Goal: Register for event/course

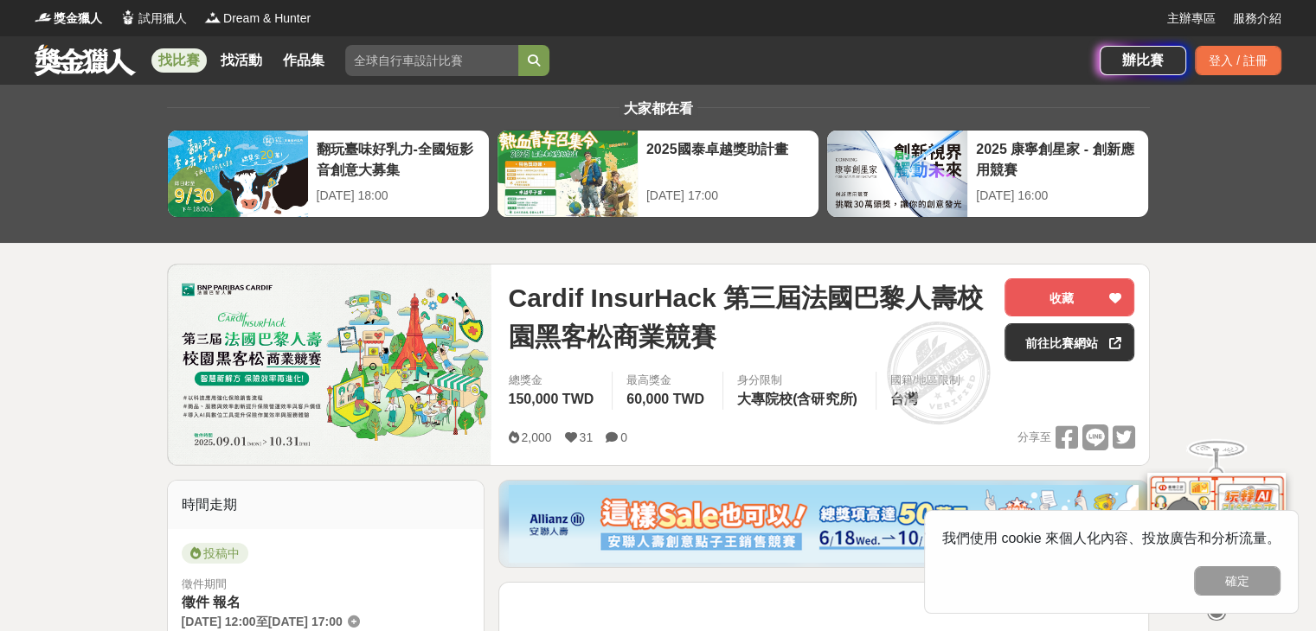
click at [571, 288] on span "Cardif InsurHack 第三屆法國巴黎人壽校園黑客松商業競賽" at bounding box center [749, 318] width 483 height 78
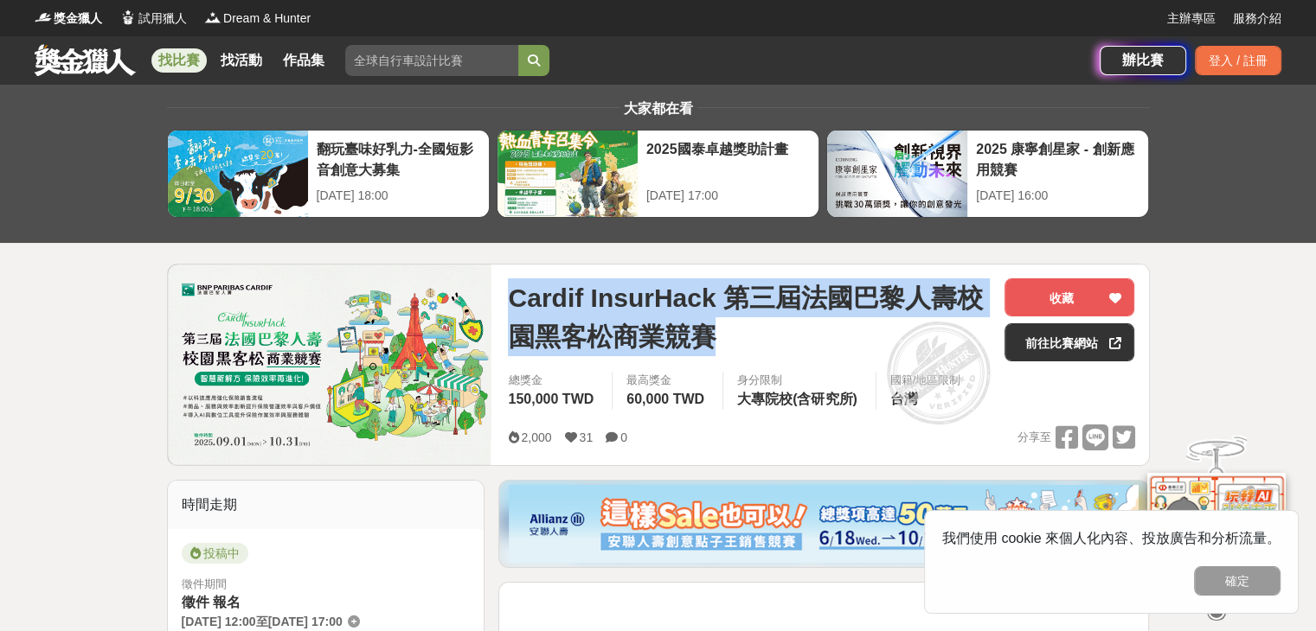
drag, startPoint x: 512, startPoint y: 297, endPoint x: 716, endPoint y: 336, distance: 208.0
click at [650, 336] on span "Cardif InsurHack 第三屆法國巴黎人壽校園黑客松商業競賽" at bounding box center [749, 318] width 483 height 78
copy span "Cardif InsurHack 第三屆法國巴黎人壽校園黑客松商業競賽"
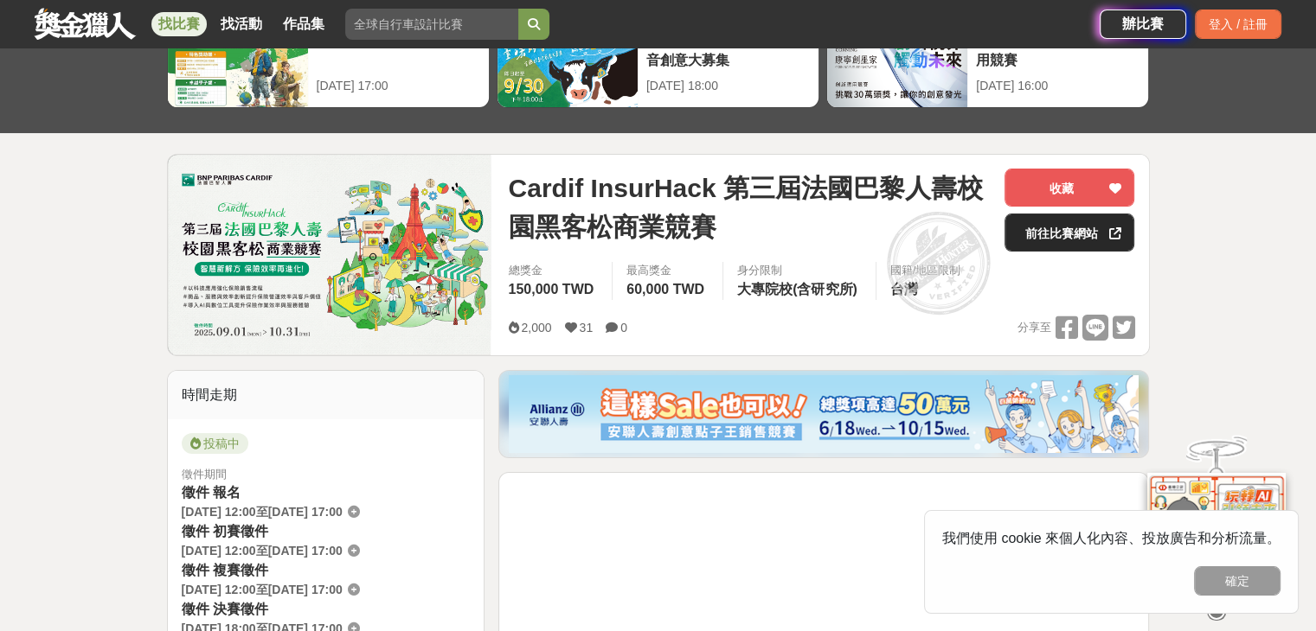
scroll to position [121, 0]
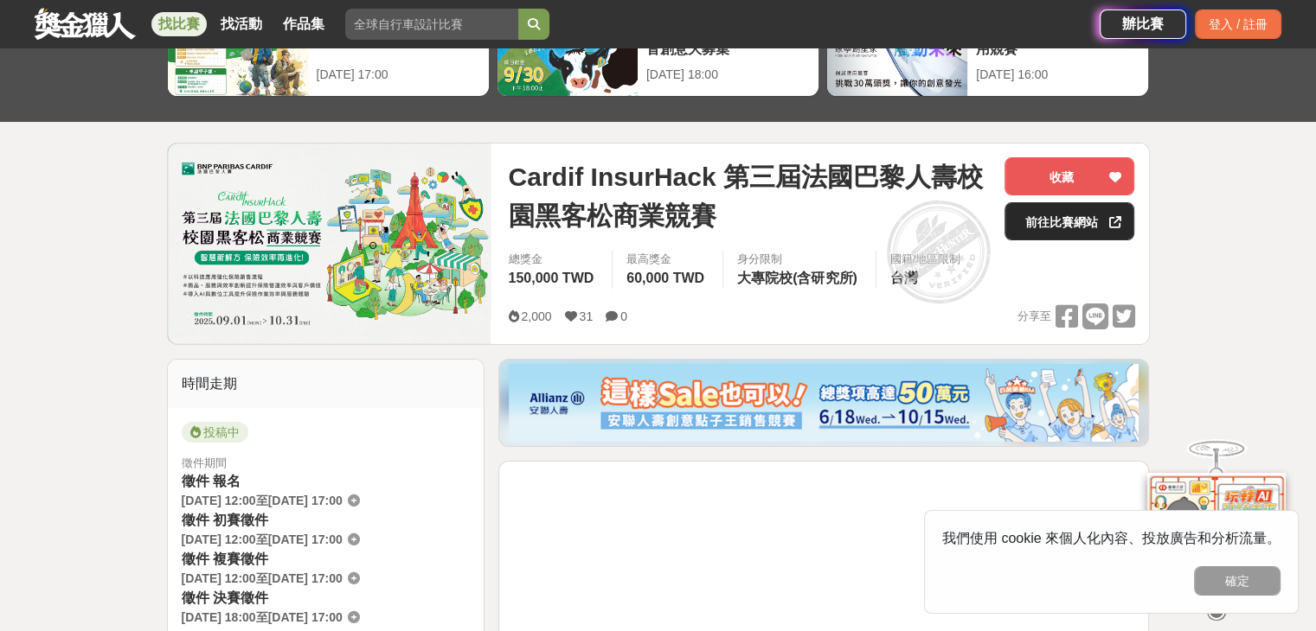
click at [1101, 218] on link "前往比賽網站" at bounding box center [1069, 221] width 130 height 38
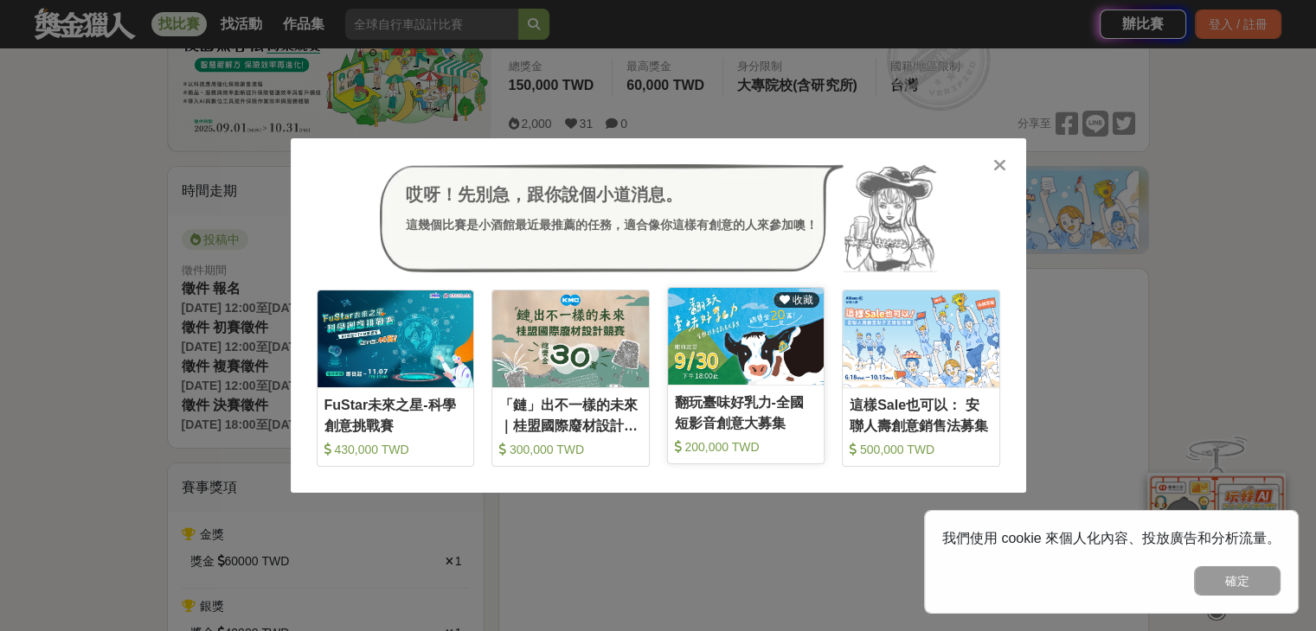
scroll to position [315, 0]
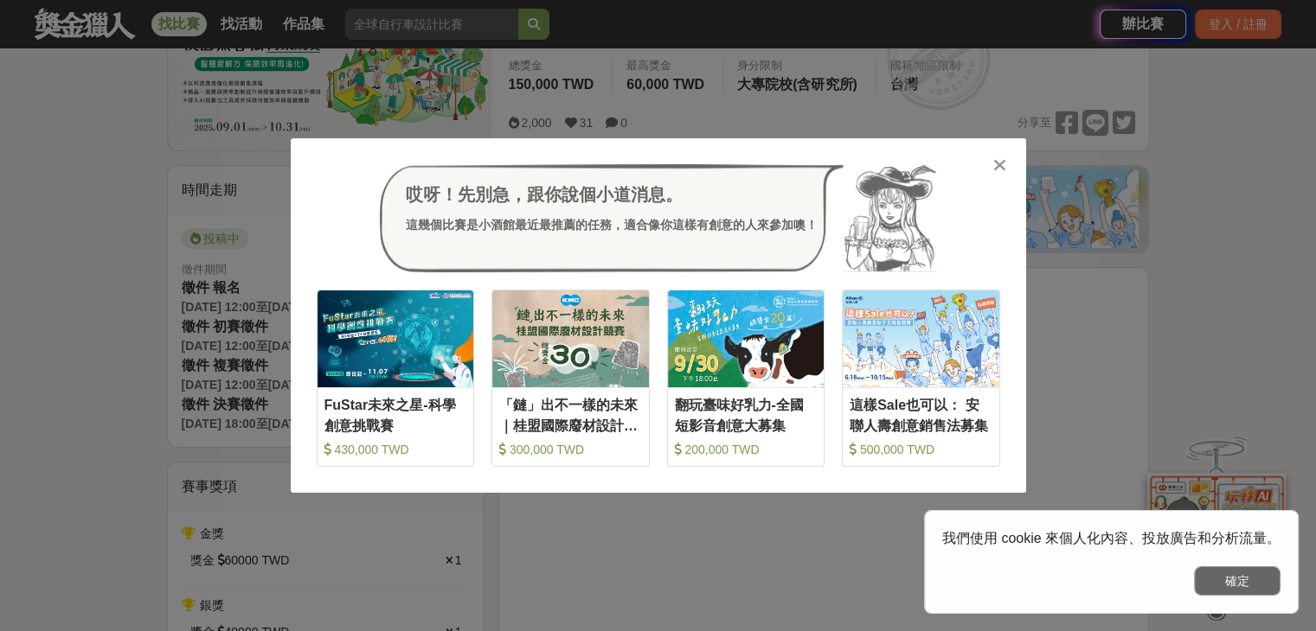
click at [1212, 575] on button "確定" at bounding box center [1237, 581] width 87 height 29
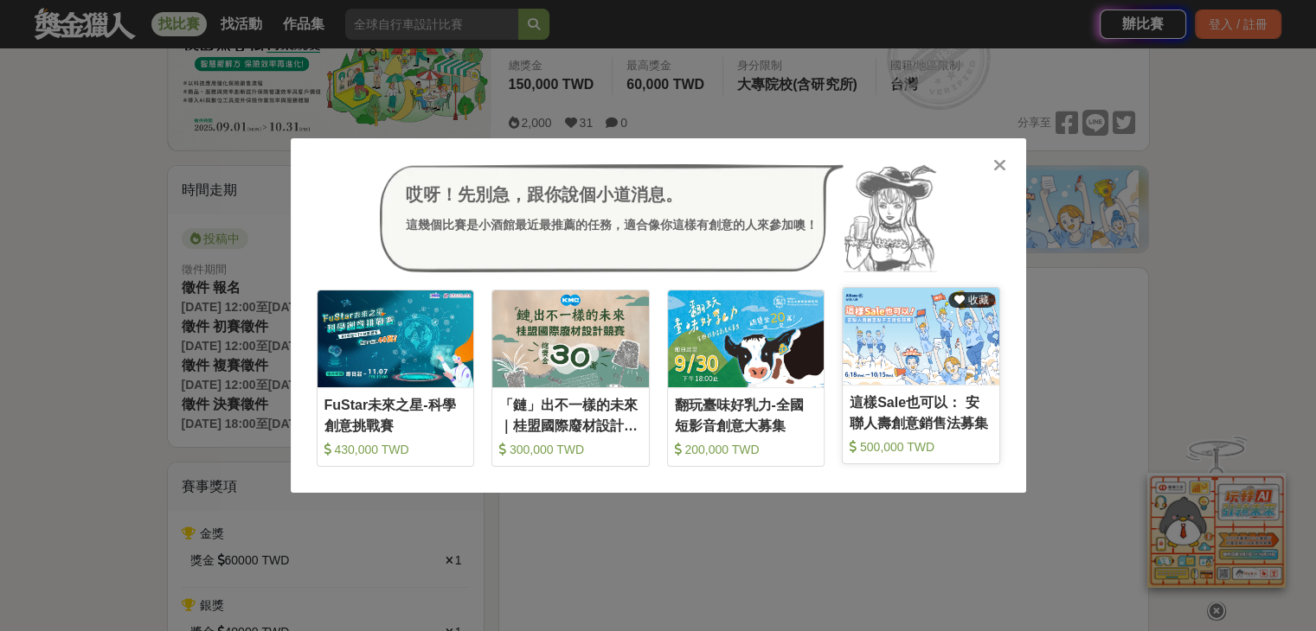
click at [946, 388] on link "收藏 這樣Sale也可以： 安聯人壽創意銷售法募集 500,000 TWD" at bounding box center [921, 375] width 158 height 177
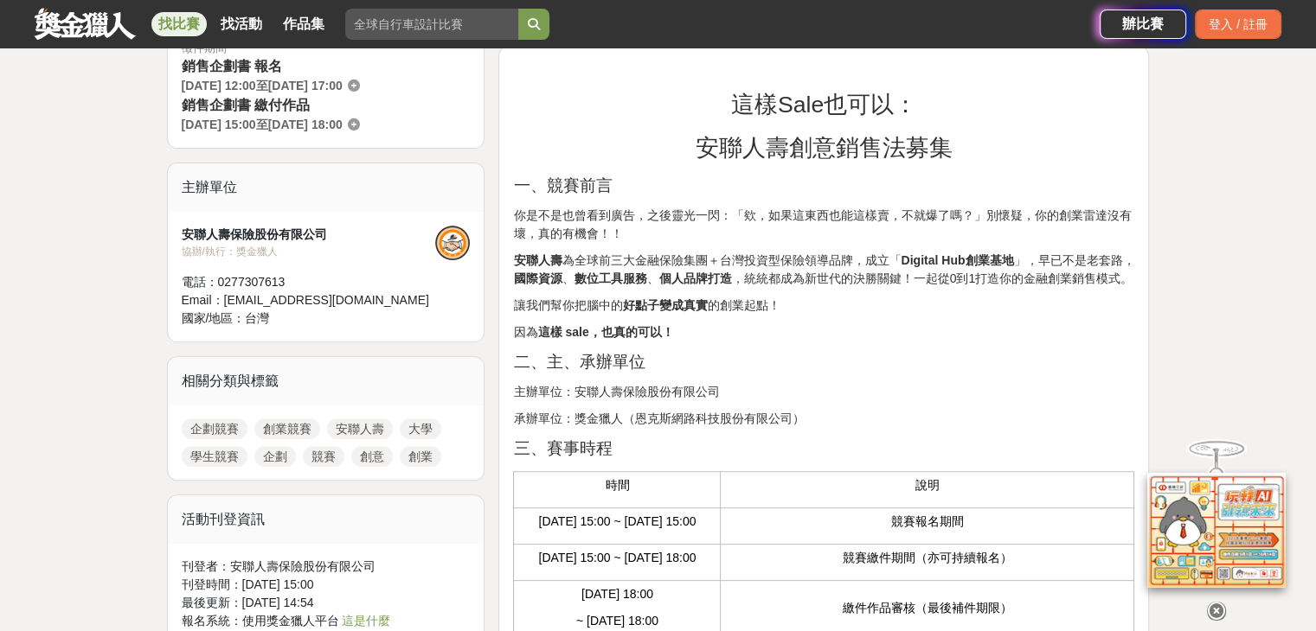
scroll to position [283, 0]
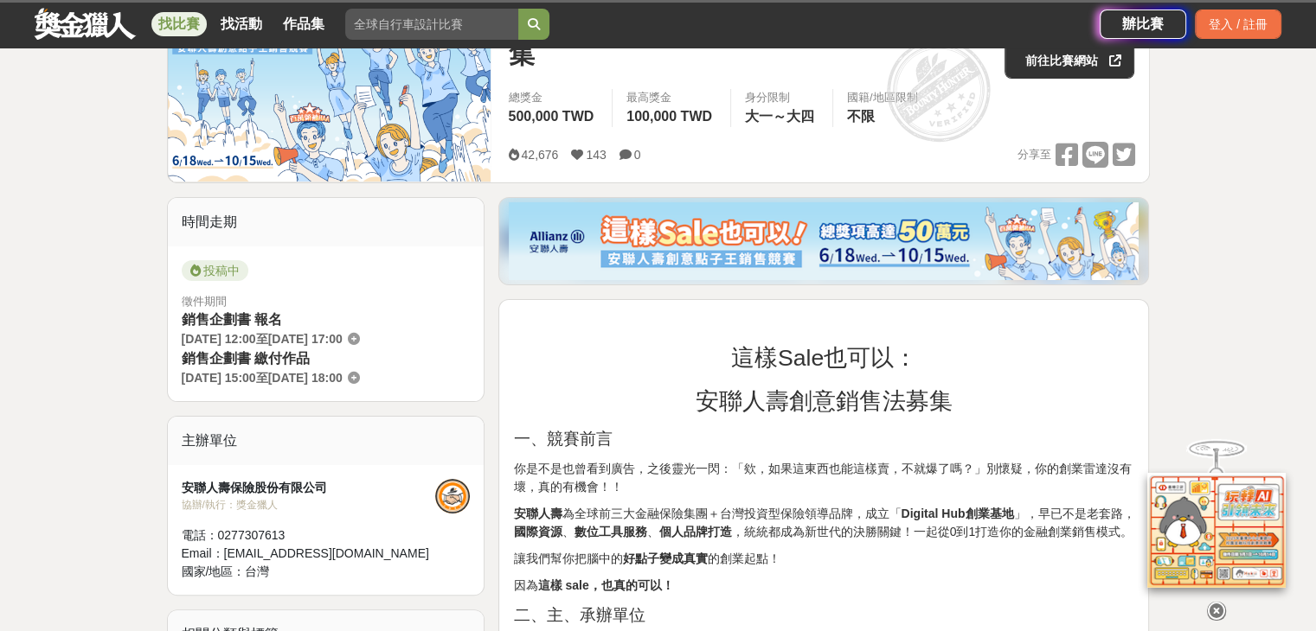
scroll to position [315, 0]
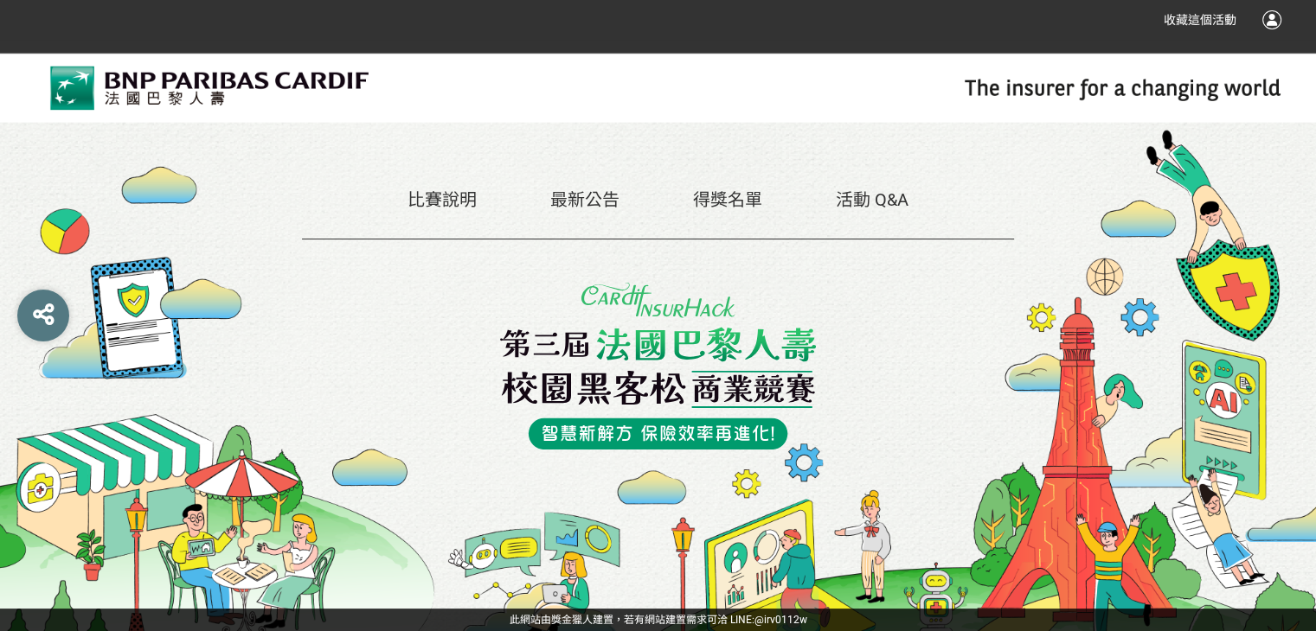
click at [465, 191] on link "比賽說明" at bounding box center [441, 199] width 69 height 21
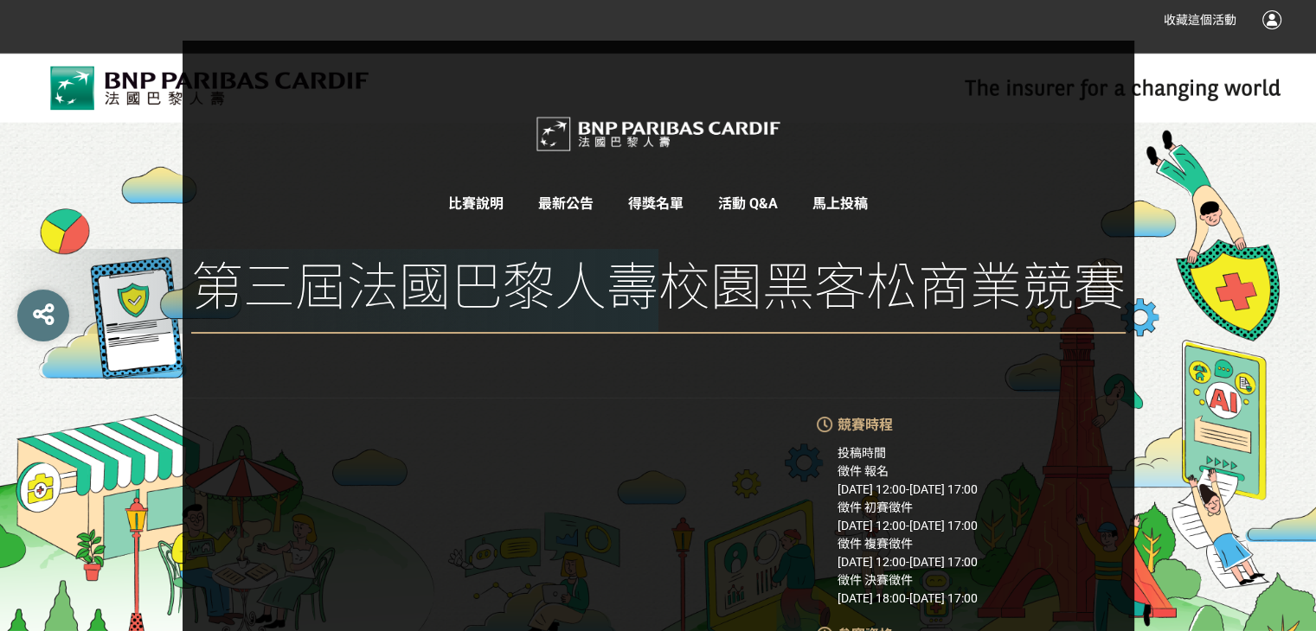
scroll to position [282, 0]
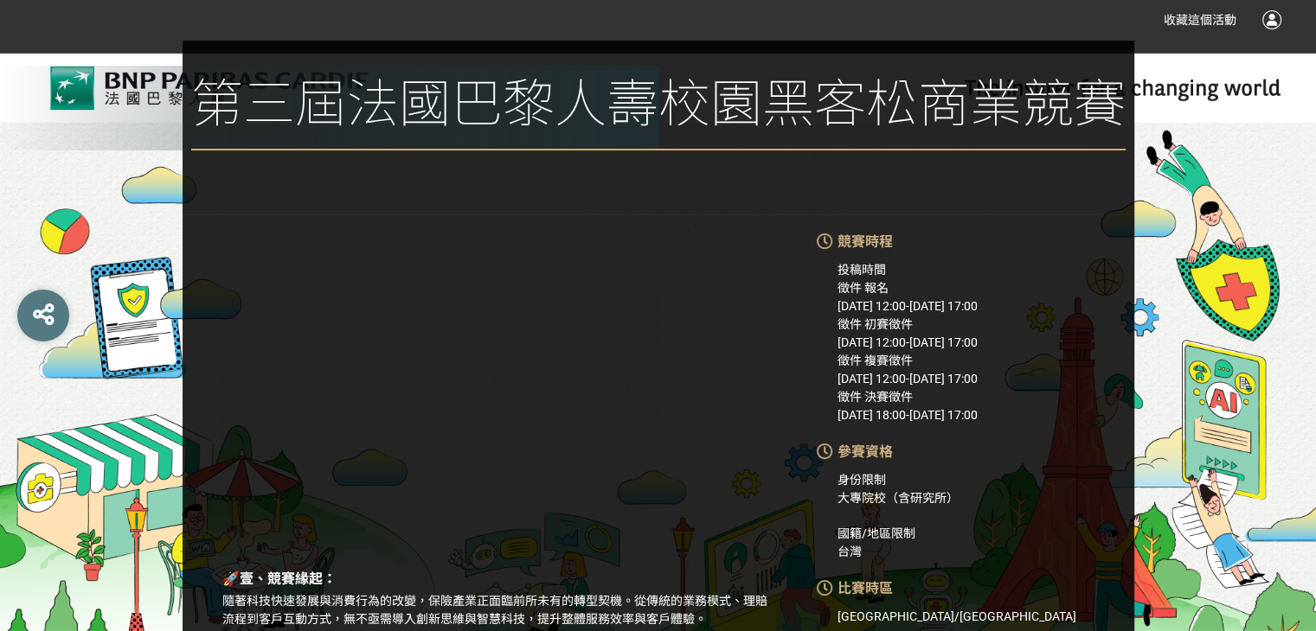
scroll to position [183, 0]
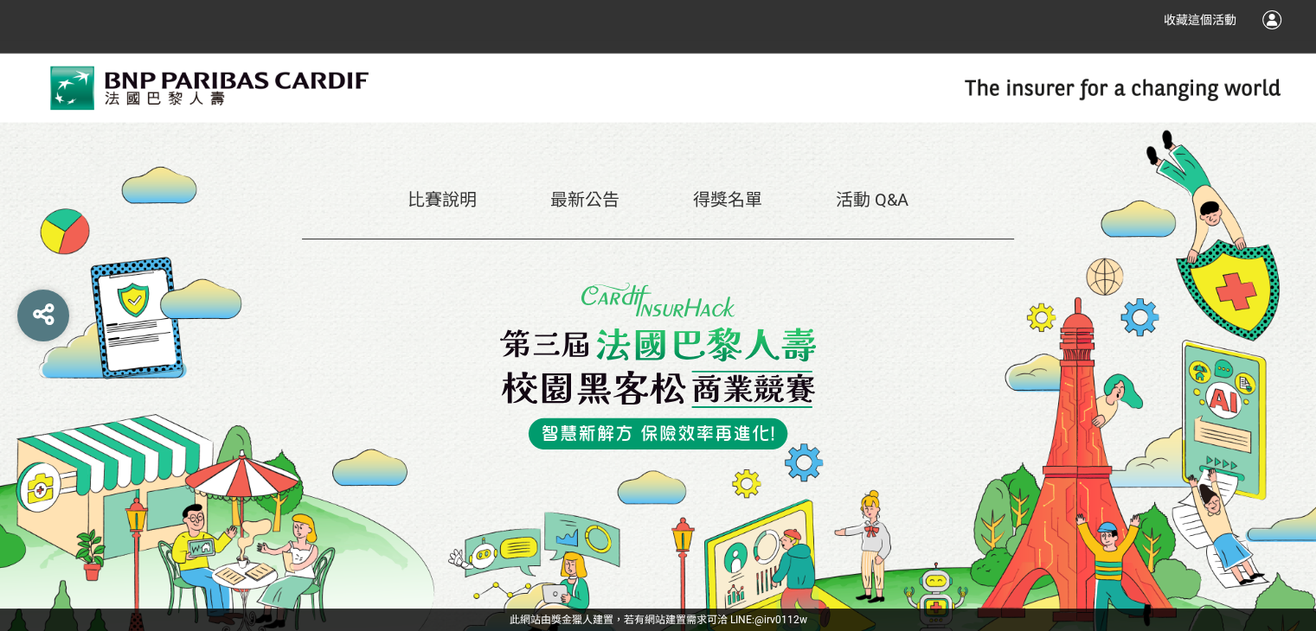
click at [589, 198] on link "最新公告" at bounding box center [584, 199] width 69 height 21
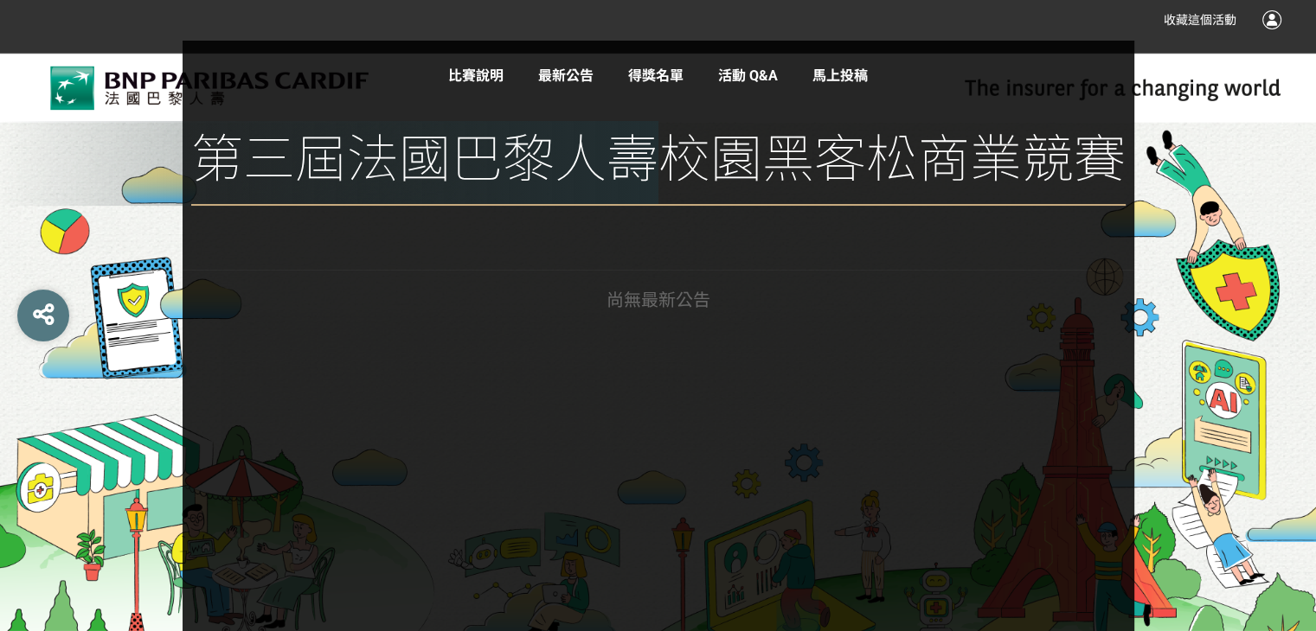
scroll to position [128, 0]
click at [649, 77] on link "得獎名單" at bounding box center [655, 75] width 55 height 16
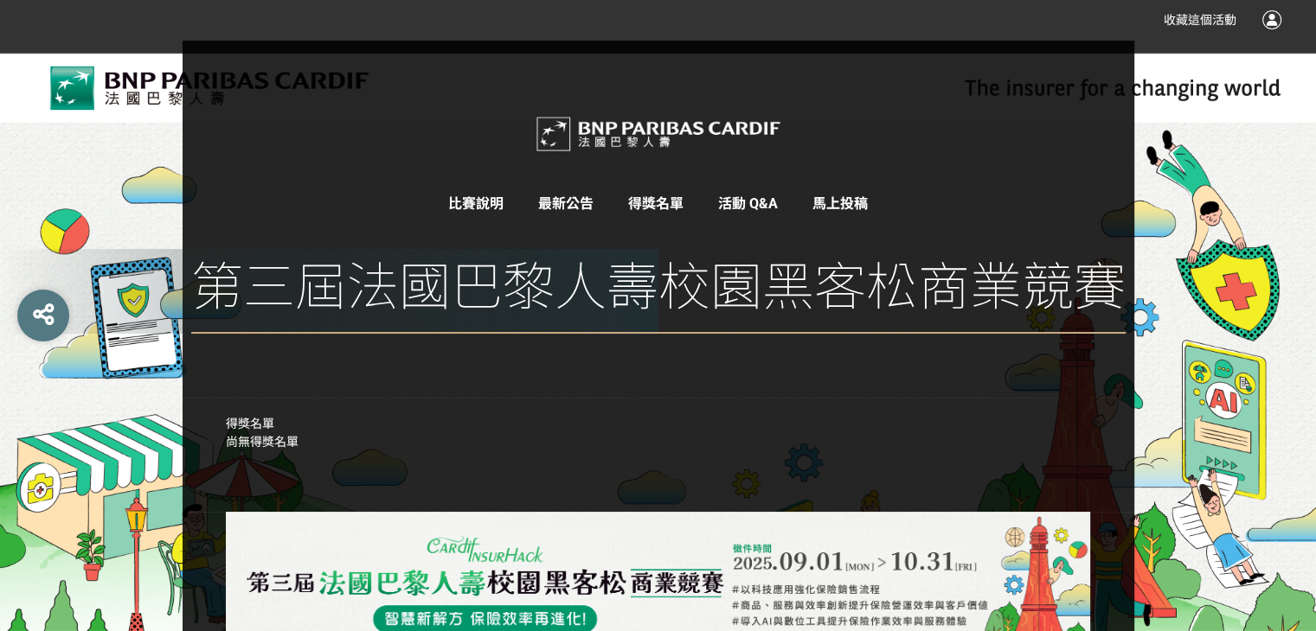
scroll to position [76, 0]
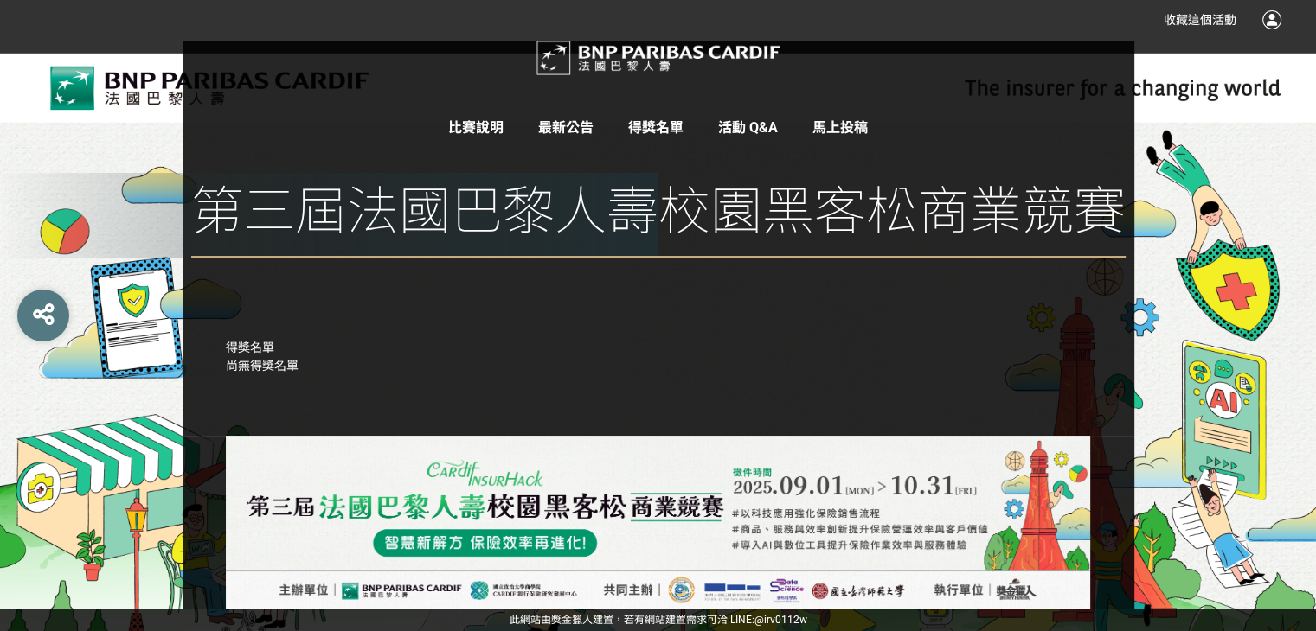
click at [748, 127] on link "活動 Q&A" at bounding box center [748, 127] width 60 height 16
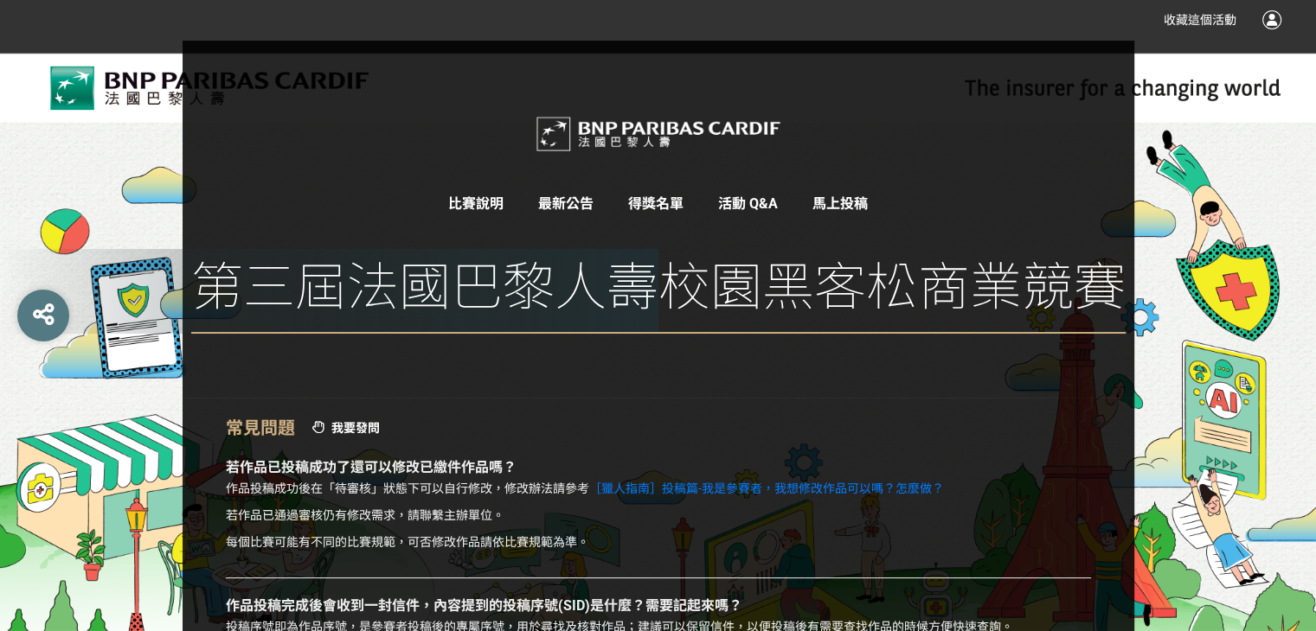
click at [820, 204] on span "馬上投稿" at bounding box center [839, 203] width 55 height 16
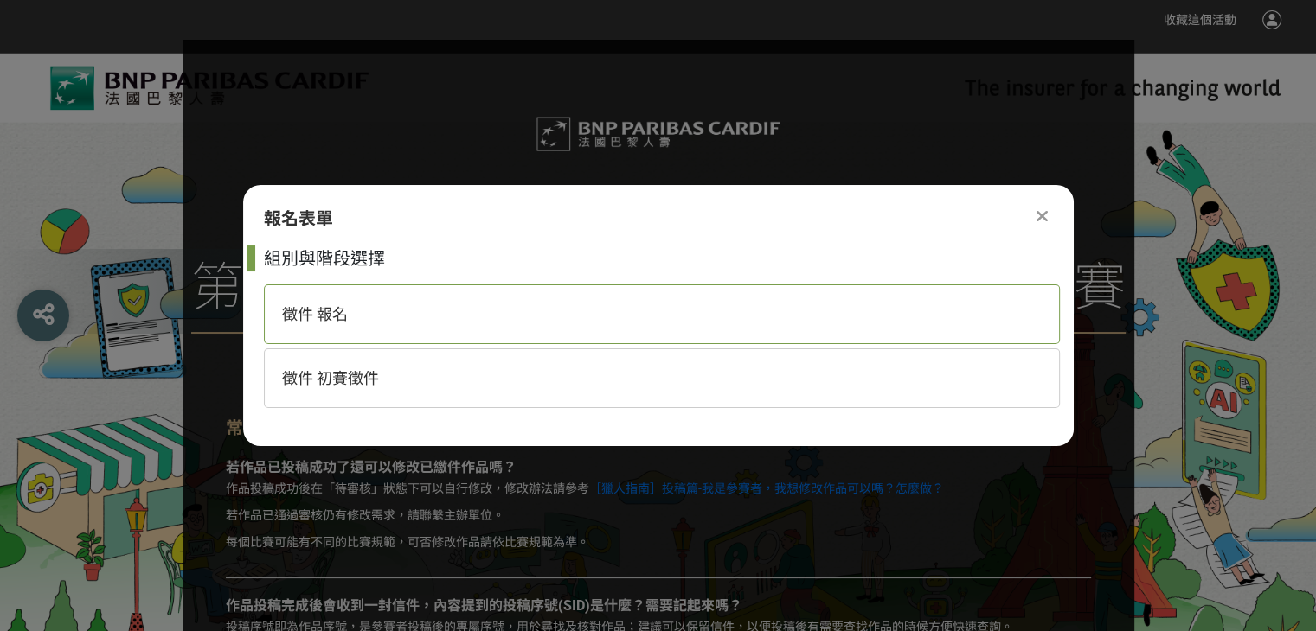
click at [473, 328] on div "徵件 報名" at bounding box center [662, 315] width 796 height 60
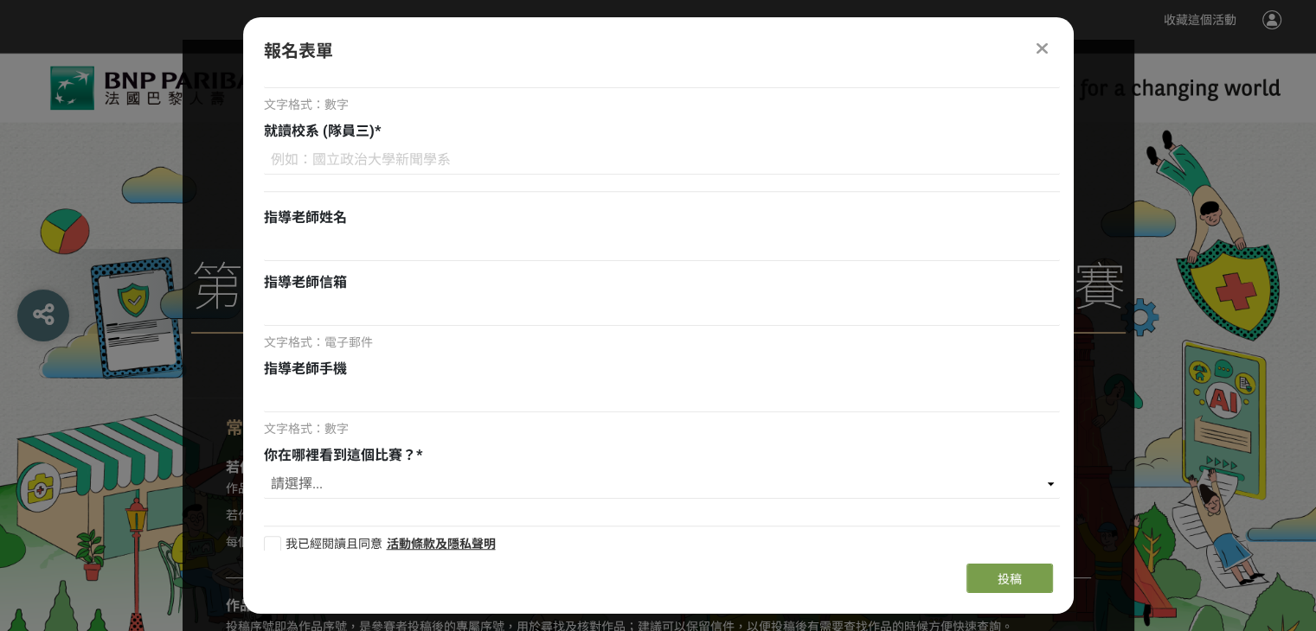
scroll to position [1152, 0]
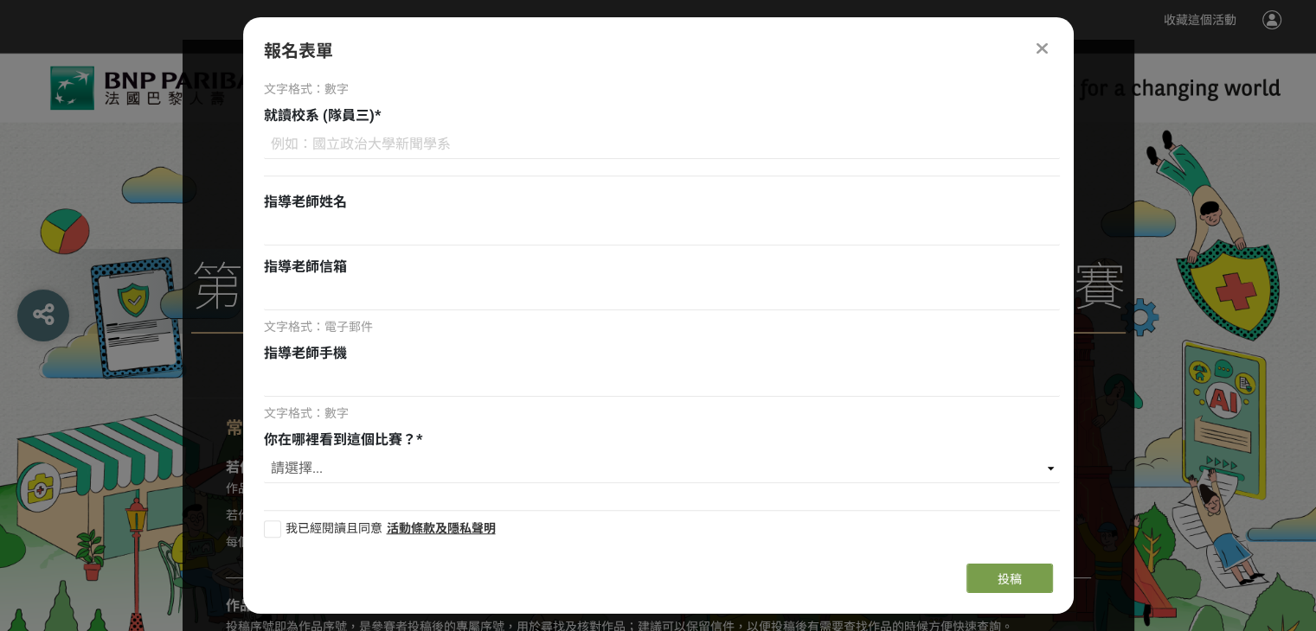
click at [1041, 46] on icon at bounding box center [1041, 48] width 11 height 17
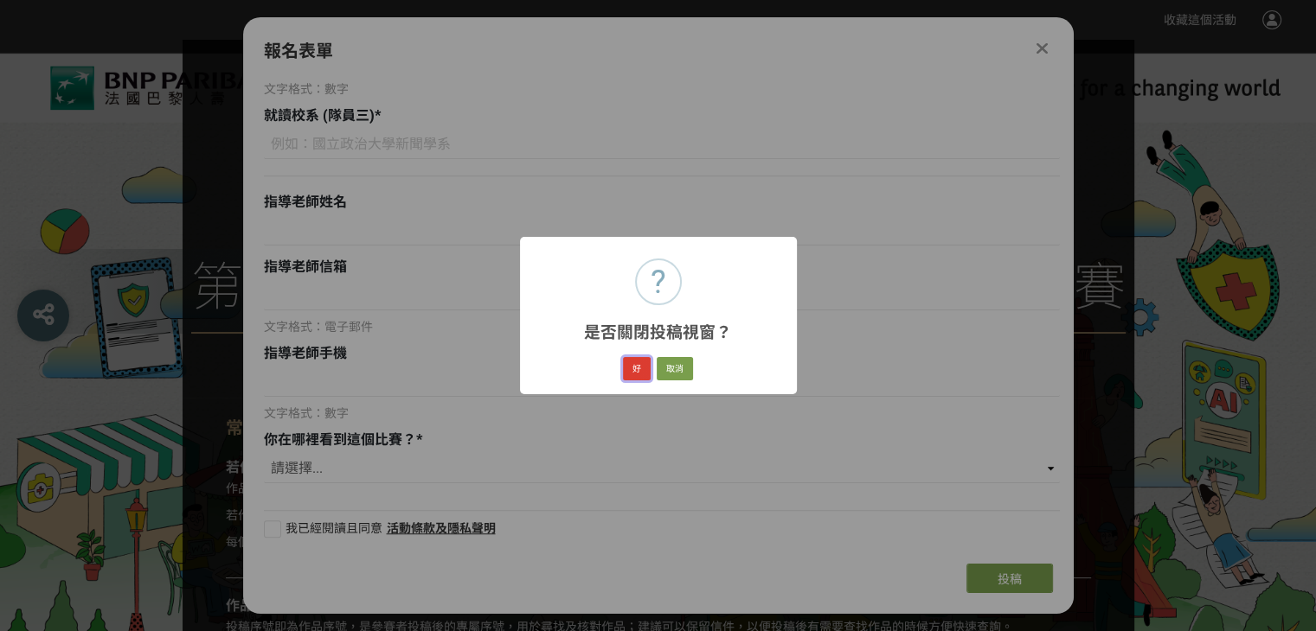
click at [638, 375] on button "好" at bounding box center [637, 369] width 28 height 24
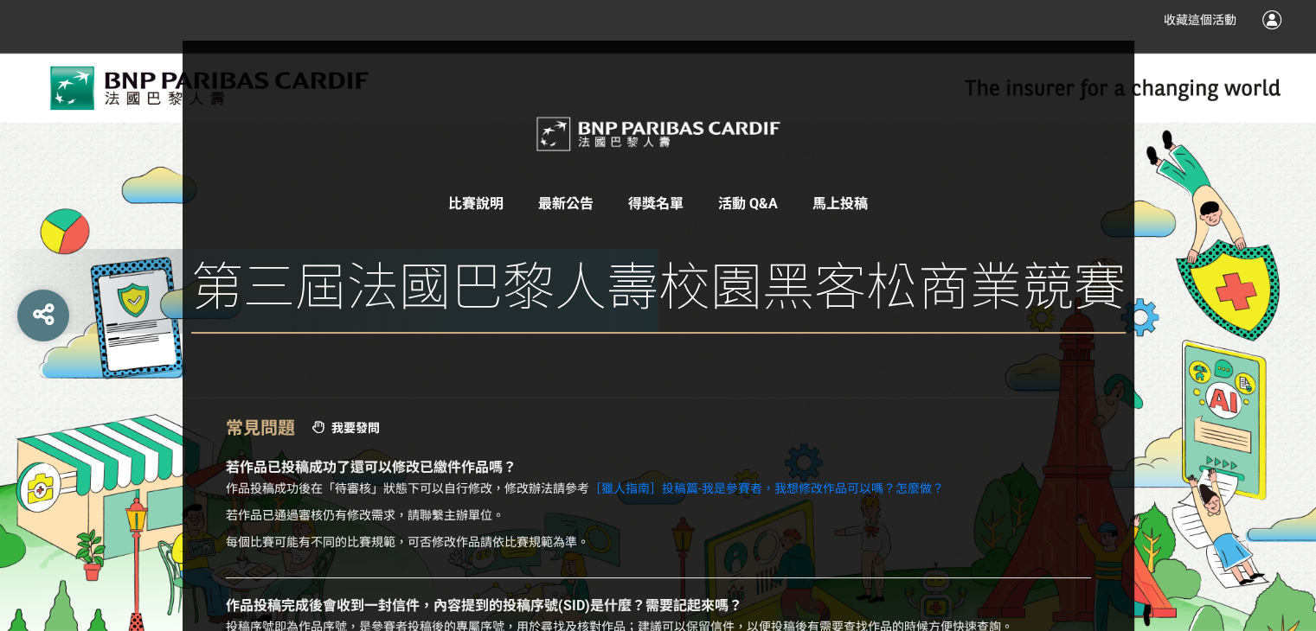
click at [842, 209] on span "馬上投稿" at bounding box center [839, 203] width 55 height 16
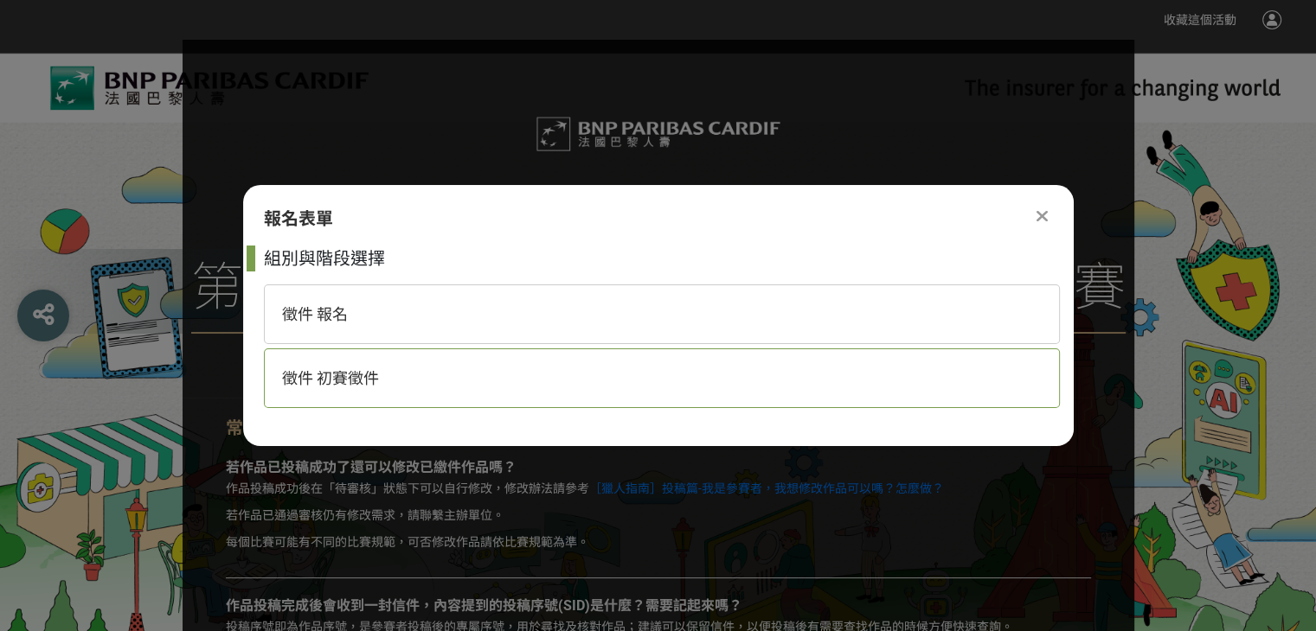
click at [445, 393] on div "徵件 初賽徵件" at bounding box center [662, 379] width 796 height 60
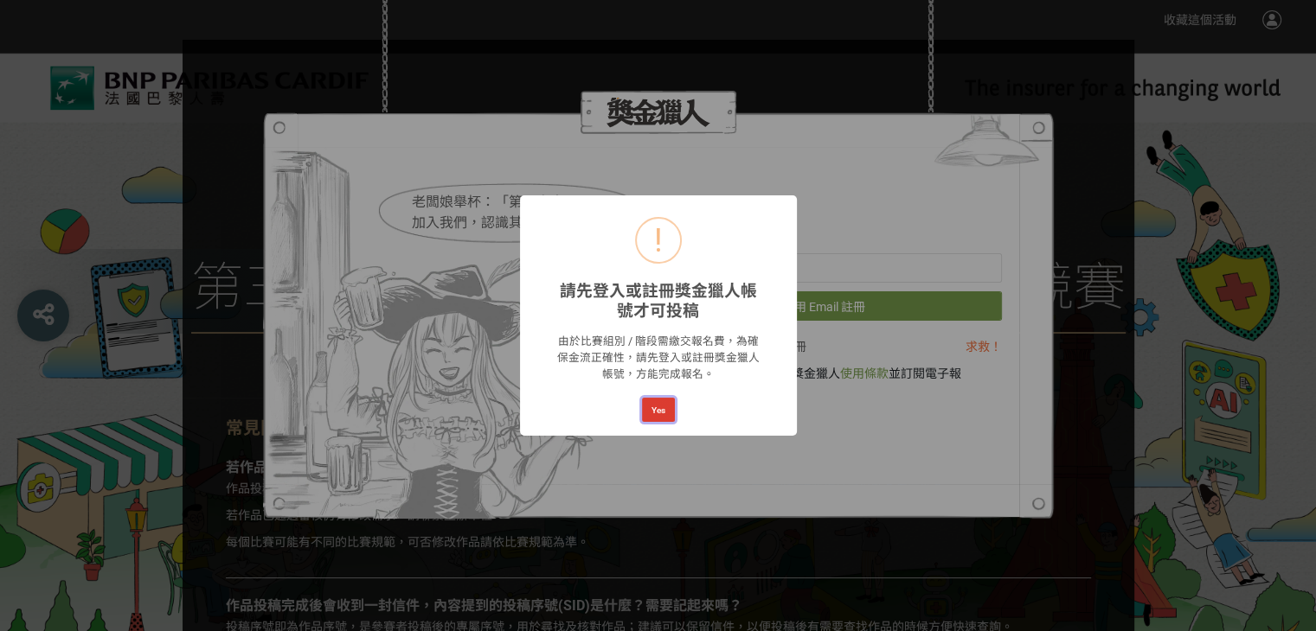
click at [650, 407] on button "Yes" at bounding box center [658, 410] width 33 height 24
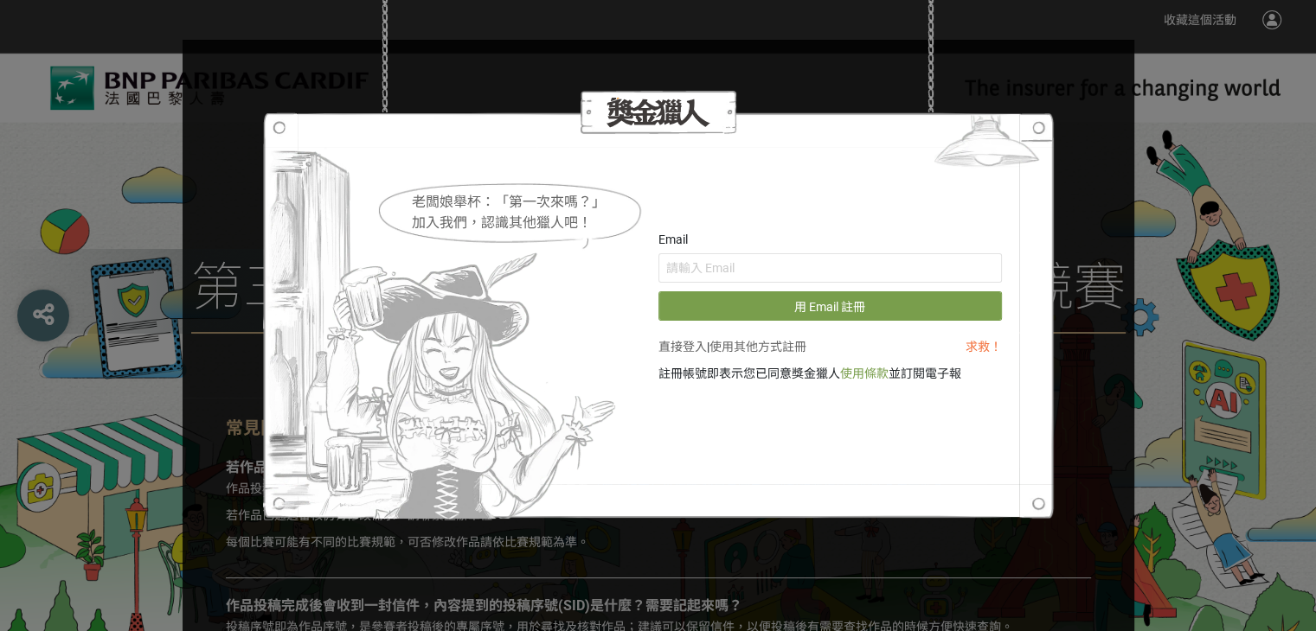
click at [1037, 129] on img at bounding box center [987, 144] width 134 height 65
